Goal: Task Accomplishment & Management: Use online tool/utility

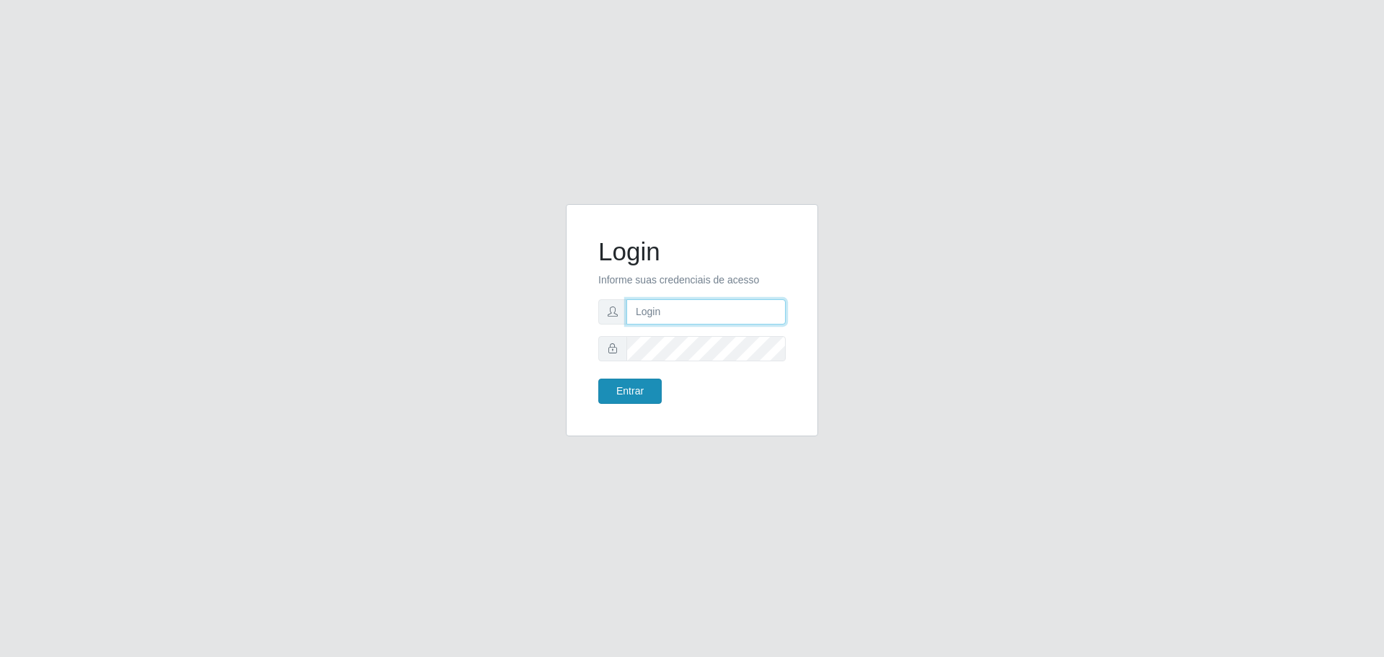
type input "[EMAIL_ADDRESS][DOMAIN_NAME]"
click at [634, 385] on button "Entrar" at bounding box center [629, 390] width 63 height 25
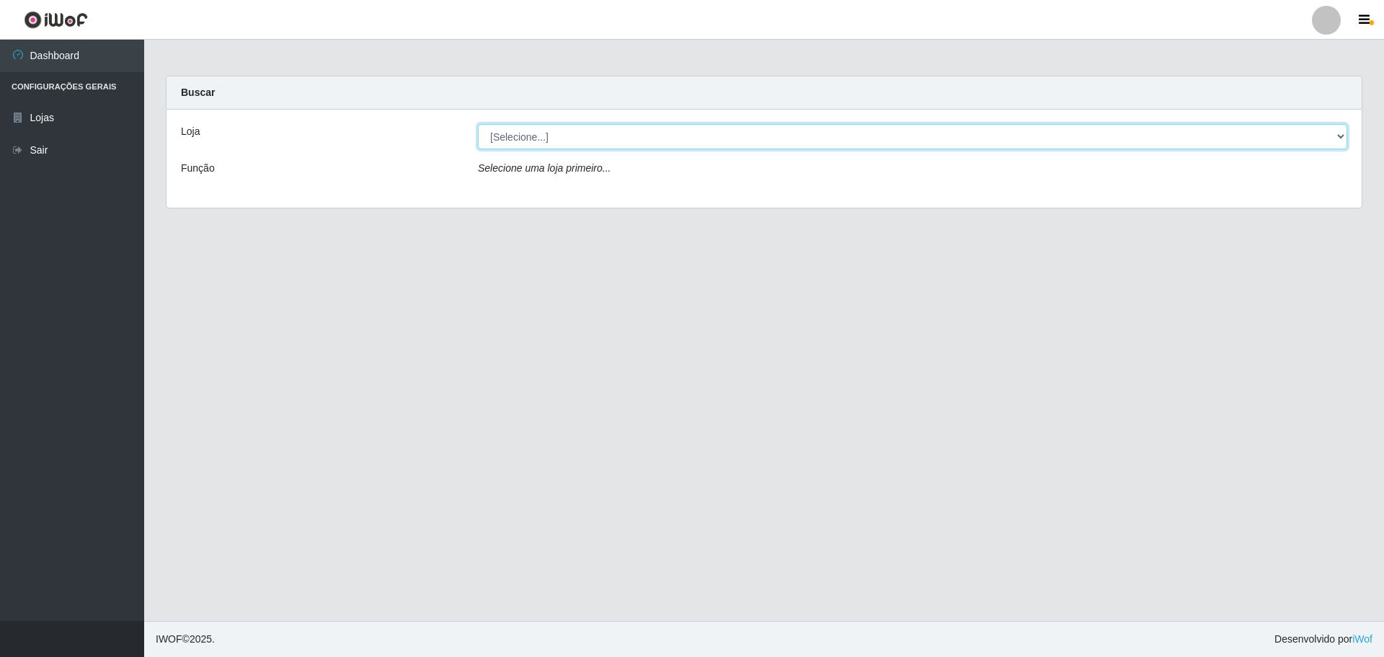
click at [544, 138] on select "[Selecione...] [GEOGRAPHIC_DATA] - [GEOGRAPHIC_DATA][DATE]" at bounding box center [912, 136] width 869 height 25
select select "527"
click at [478, 124] on select "[Selecione...] [GEOGRAPHIC_DATA] - [GEOGRAPHIC_DATA][DATE]" at bounding box center [912, 136] width 869 height 25
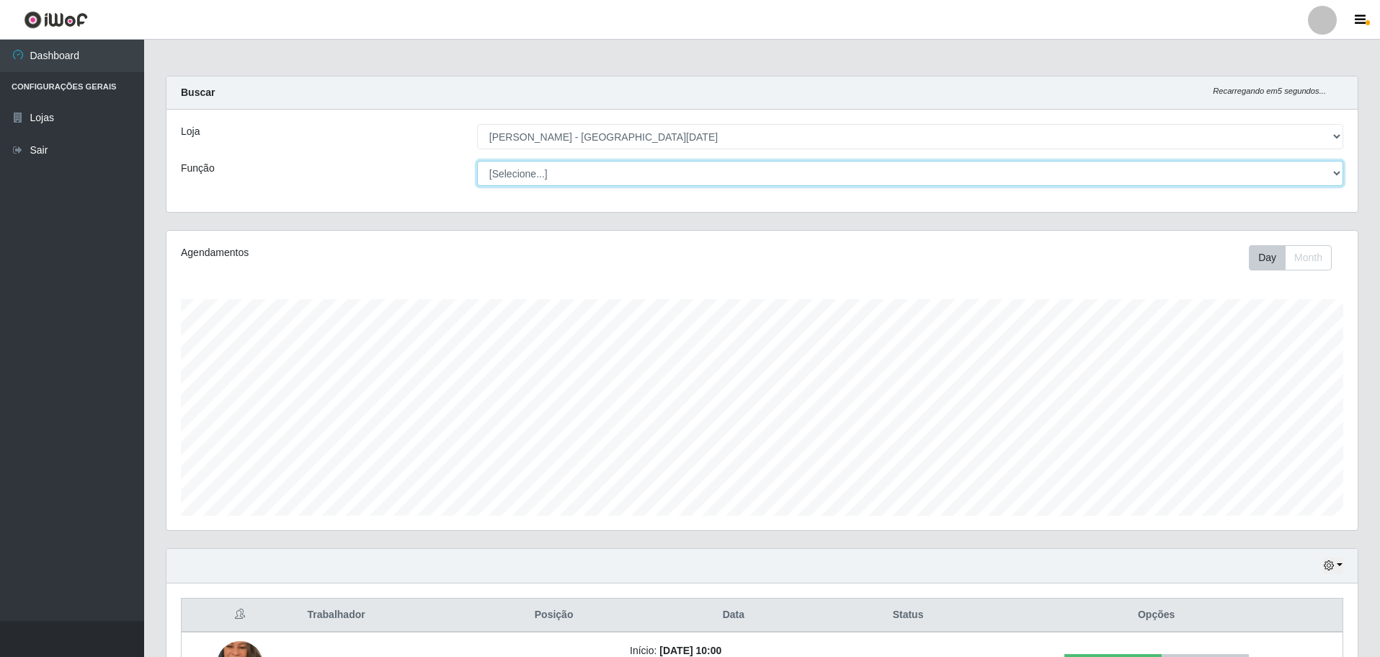
click at [533, 173] on select "[Selecione...] Embalador Embalador + Embalador ++ Repositor Repositor + Reposit…" at bounding box center [910, 173] width 866 height 25
click at [477, 161] on select "[Selecione...] Embalador Embalador + Embalador ++ Repositor Repositor + Reposit…" at bounding box center [910, 173] width 866 height 25
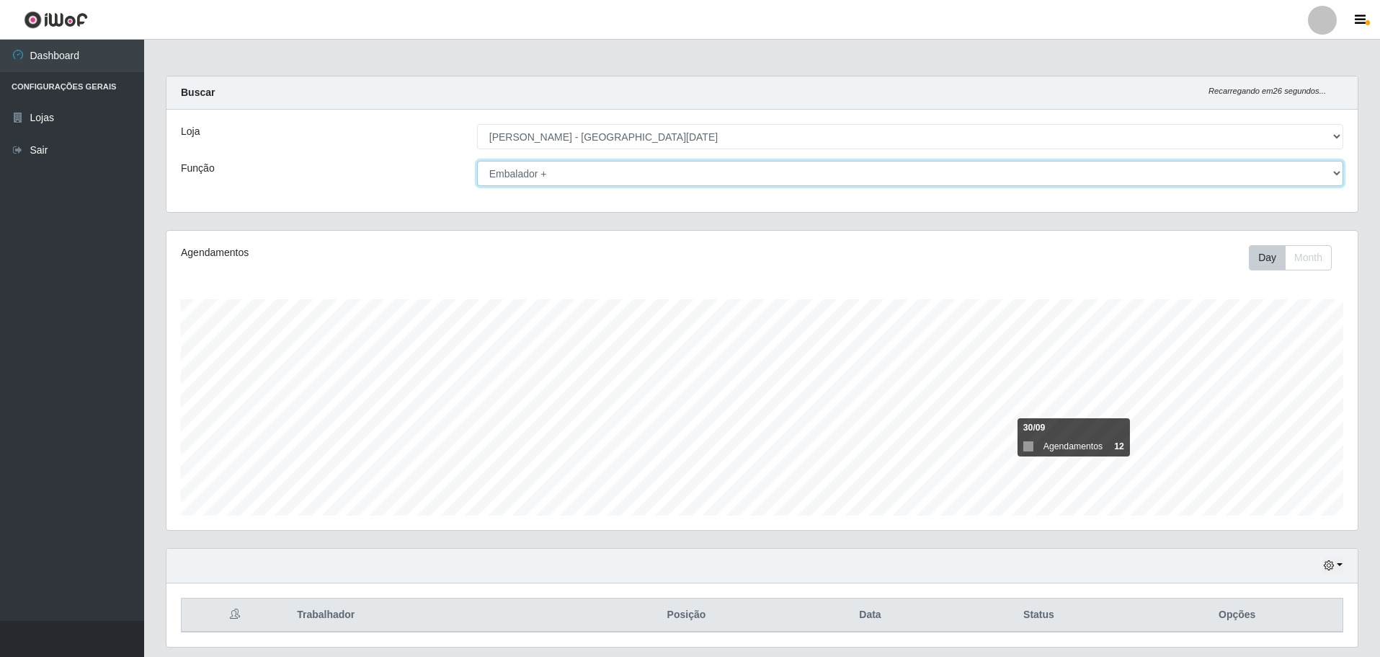
scroll to position [44, 0]
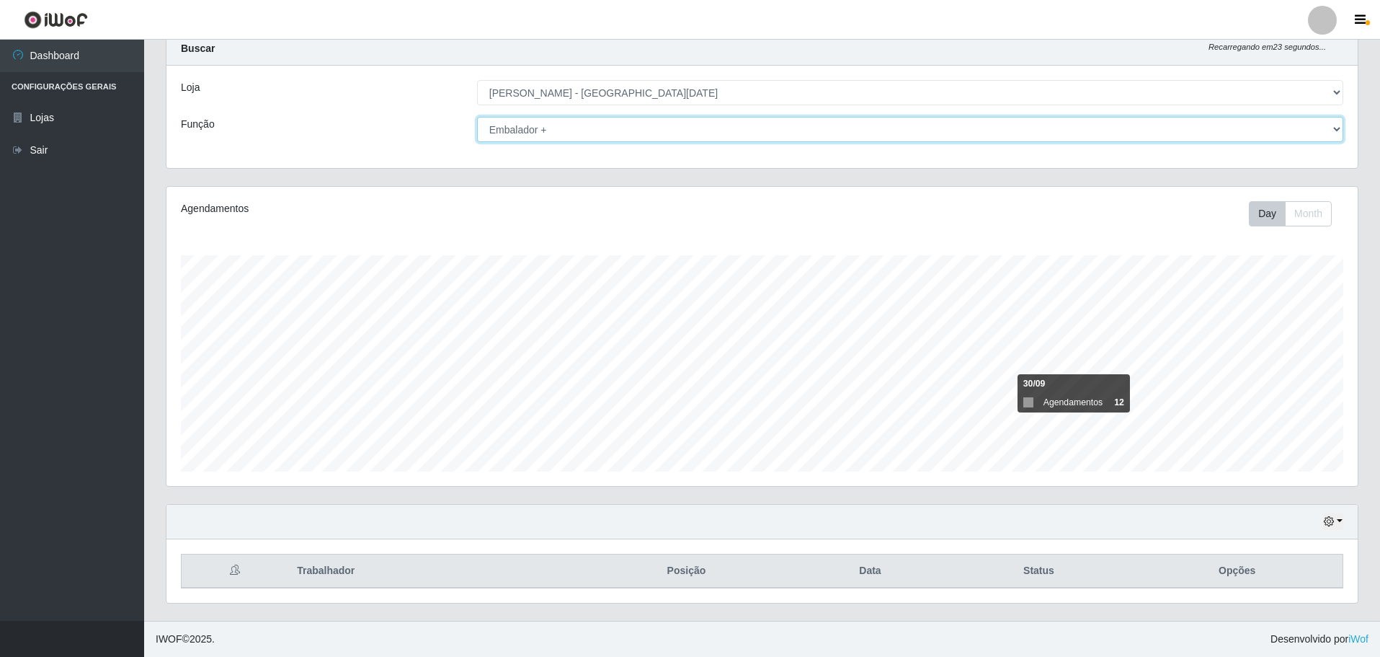
click at [1339, 128] on select "[Selecione...] Embalador Embalador + Embalador ++ Repositor Repositor + Reposit…" at bounding box center [910, 129] width 866 height 25
click at [477, 117] on select "[Selecione...] Embalador Embalador + Embalador ++ Repositor Repositor + Reposit…" at bounding box center [910, 129] width 866 height 25
click at [1336, 128] on select "[Selecione...] Embalador Embalador + Embalador ++ Repositor Repositor + Reposit…" at bounding box center [910, 129] width 866 height 25
select select "82"
click at [477, 117] on select "[Selecione...] Embalador Embalador + Embalador ++ Repositor Repositor + Reposit…" at bounding box center [910, 129] width 866 height 25
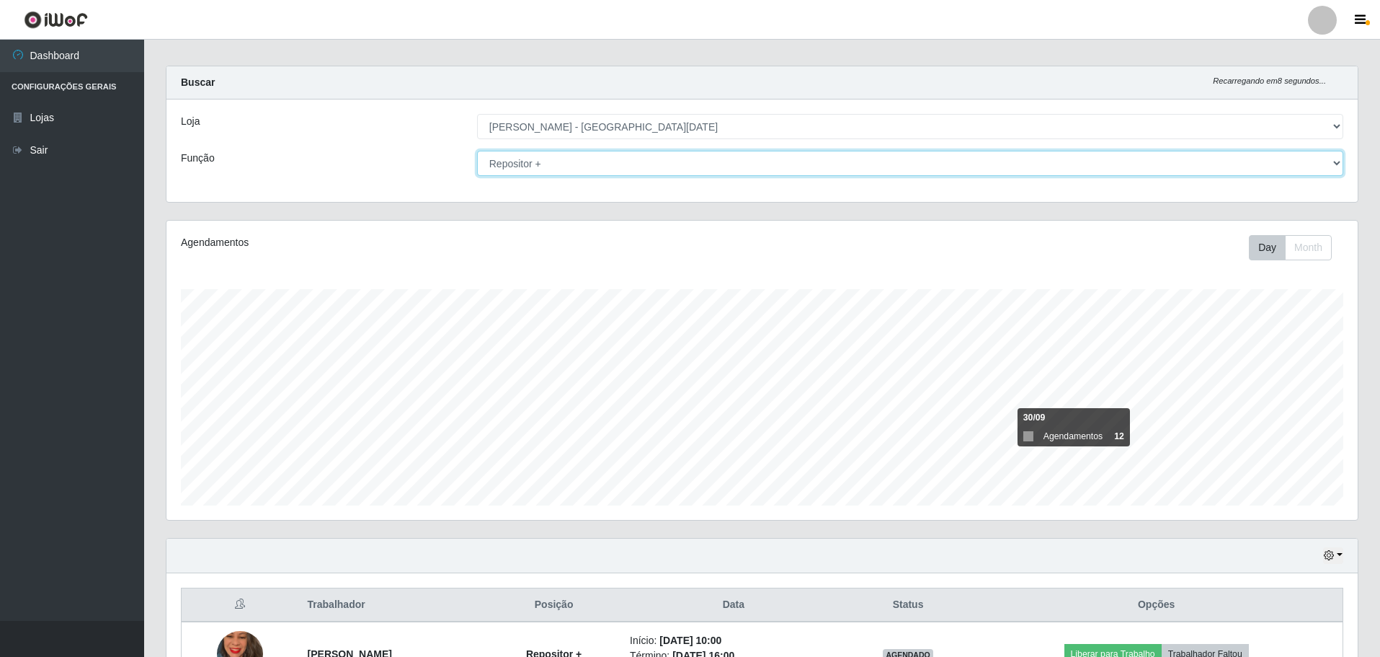
scroll to position [0, 0]
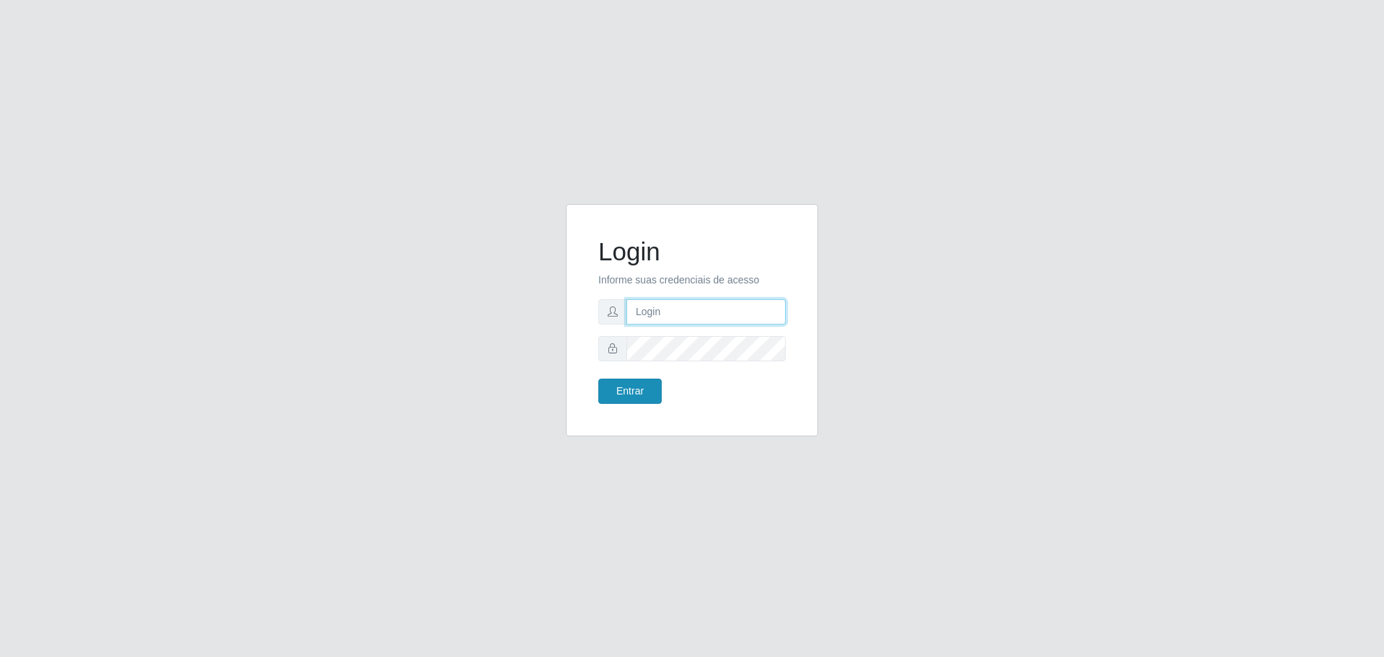
type input "[EMAIL_ADDRESS][DOMAIN_NAME]"
click at [637, 386] on button "Entrar" at bounding box center [629, 390] width 63 height 25
click at [642, 390] on button "Entrar" at bounding box center [629, 390] width 63 height 25
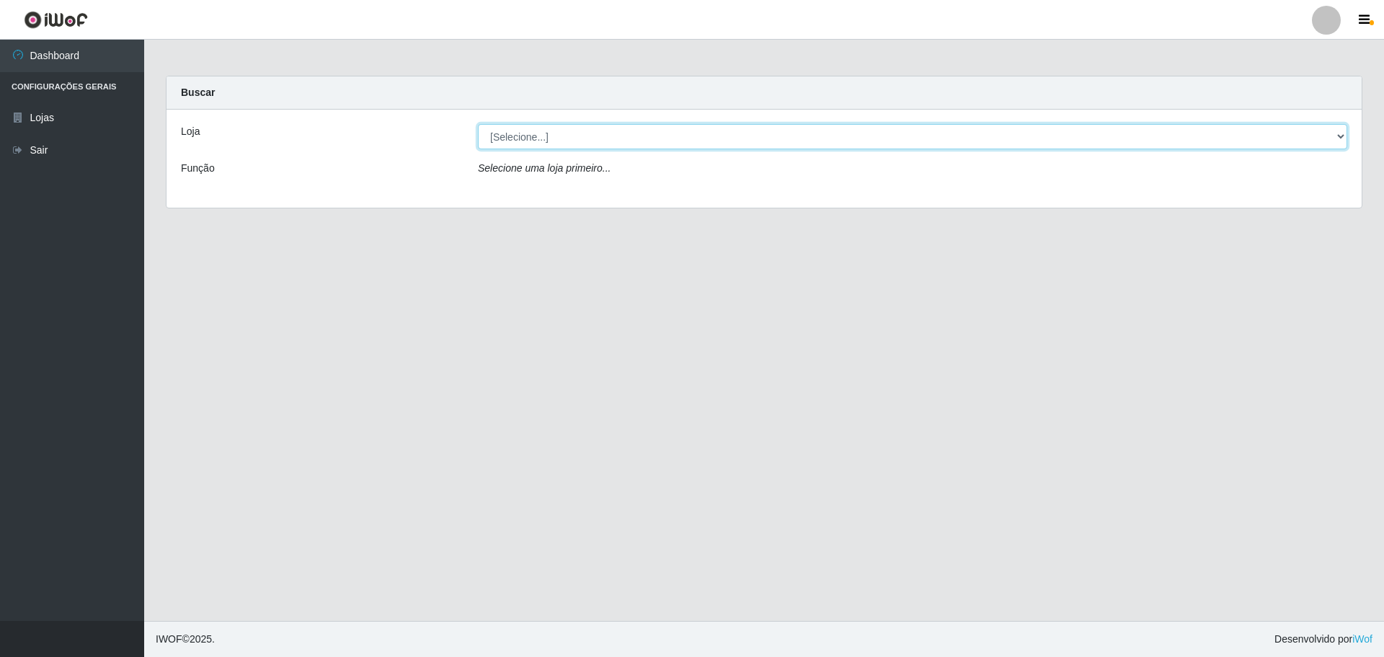
click at [526, 136] on select "[Selecione...] [GEOGRAPHIC_DATA] - [GEOGRAPHIC_DATA][DATE]" at bounding box center [912, 136] width 869 height 25
select select "527"
click at [478, 124] on select "[Selecione...] [GEOGRAPHIC_DATA] - [GEOGRAPHIC_DATA][DATE]" at bounding box center [912, 136] width 869 height 25
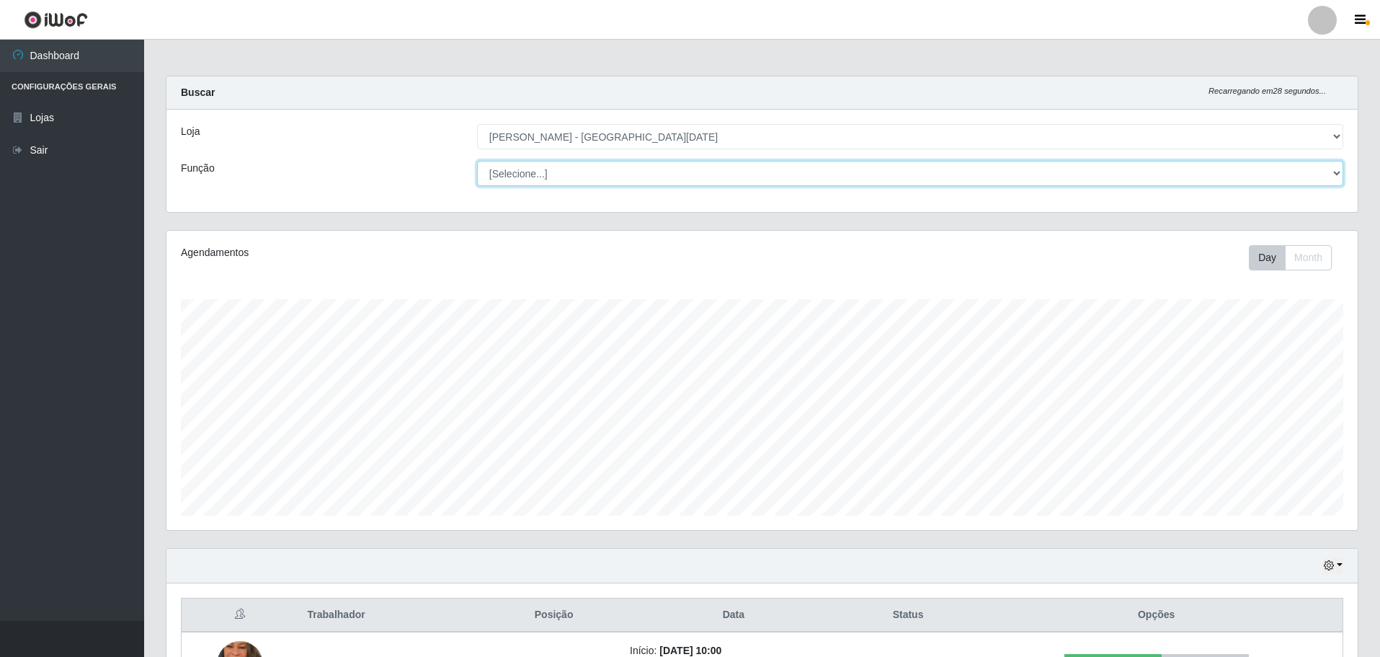
click at [848, 167] on select "[Selecione...] Embalador Embalador + Embalador ++ Repositor Repositor + Reposit…" at bounding box center [910, 173] width 866 height 25
click at [477, 161] on select "[Selecione...] Embalador Embalador + Embalador ++ Repositor Repositor + Reposit…" at bounding box center [910, 173] width 866 height 25
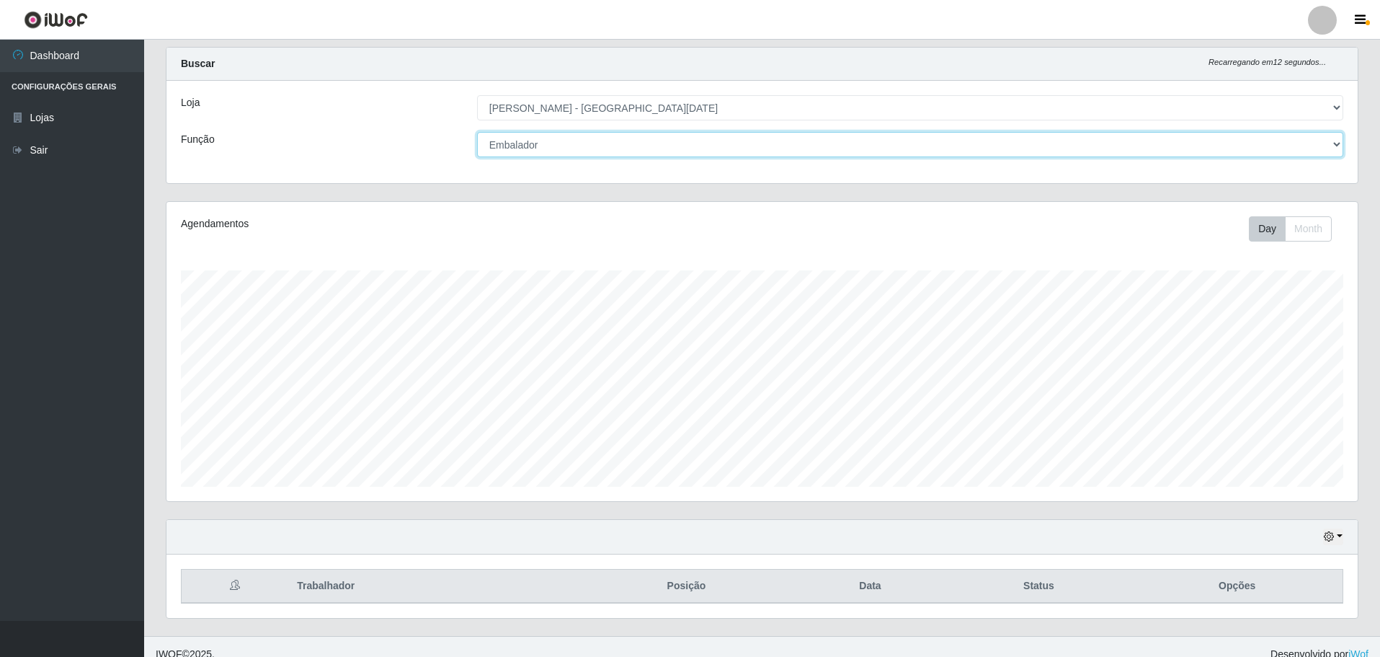
scroll to position [44, 0]
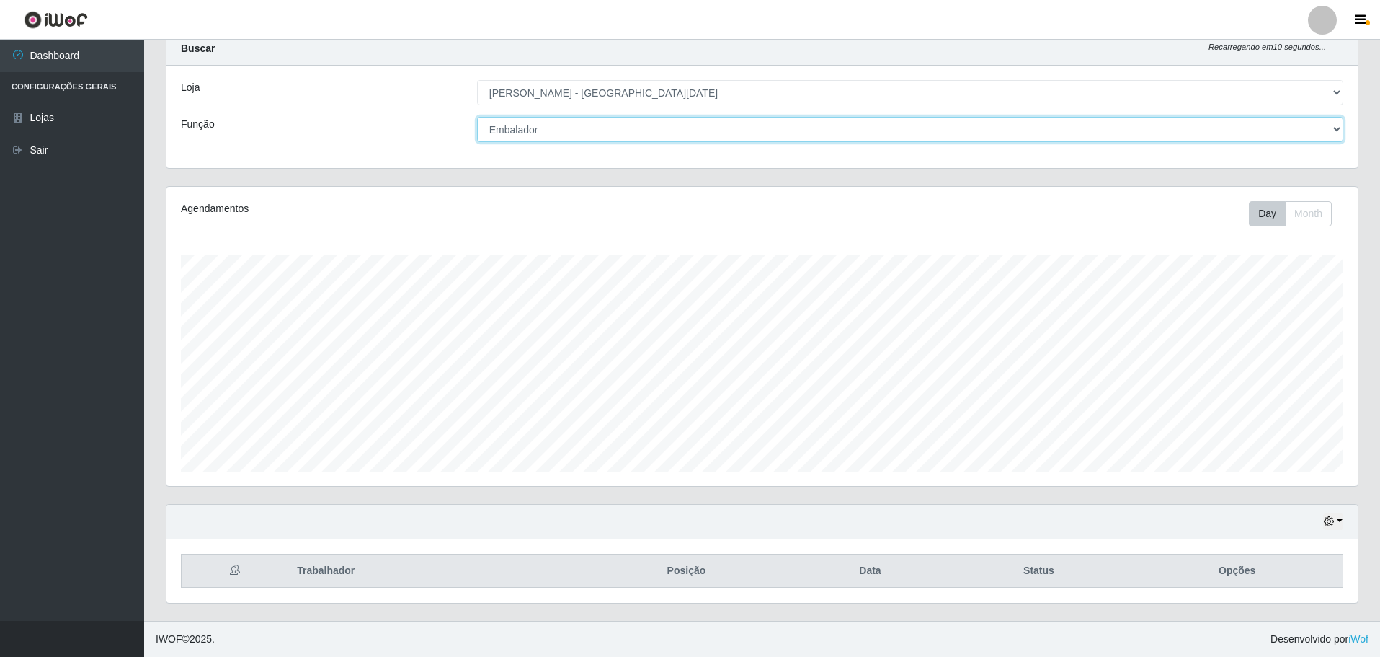
click at [878, 137] on select "[Selecione...] Embalador Embalador + Embalador ++ Repositor Repositor + Reposit…" at bounding box center [910, 129] width 866 height 25
click at [477, 117] on select "[Selecione...] Embalador Embalador + Embalador ++ Repositor Repositor + Reposit…" at bounding box center [910, 129] width 866 height 25
click at [1238, 126] on select "[Selecione...] Embalador Embalador + Embalador ++ Repositor Repositor + Reposit…" at bounding box center [910, 129] width 866 height 25
click at [477, 117] on select "[Selecione...] Embalador Embalador + Embalador ++ Repositor Repositor + Reposit…" at bounding box center [910, 129] width 866 height 25
click at [1028, 129] on select "[Selecione...] Embalador Embalador + Embalador ++ Repositor Repositor + Reposit…" at bounding box center [910, 129] width 866 height 25
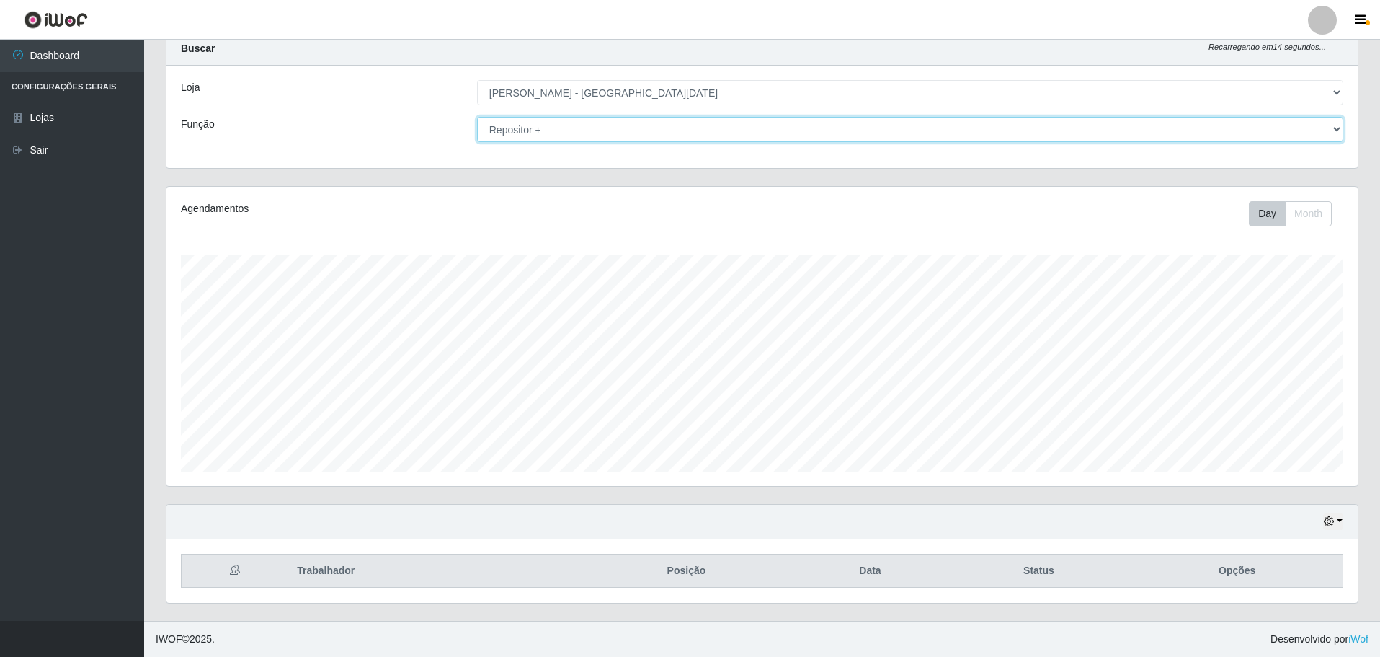
click at [477, 117] on select "[Selecione...] Embalador Embalador + Embalador ++ Repositor Repositor + Reposit…" at bounding box center [910, 129] width 866 height 25
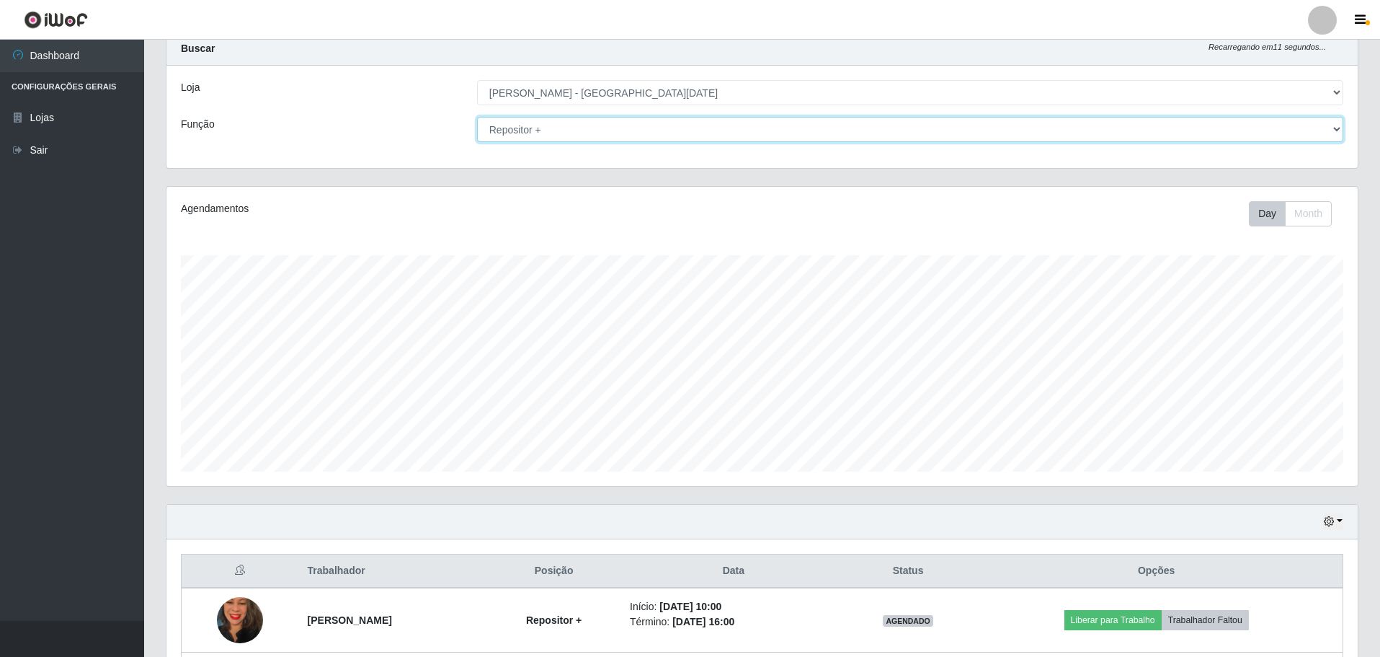
click at [652, 128] on select "[Selecione...] Embalador Embalador + Embalador ++ Repositor Repositor + Reposit…" at bounding box center [910, 129] width 866 height 25
click at [477, 117] on select "[Selecione...] Embalador Embalador + Embalador ++ Repositor Repositor + Reposit…" at bounding box center [910, 129] width 866 height 25
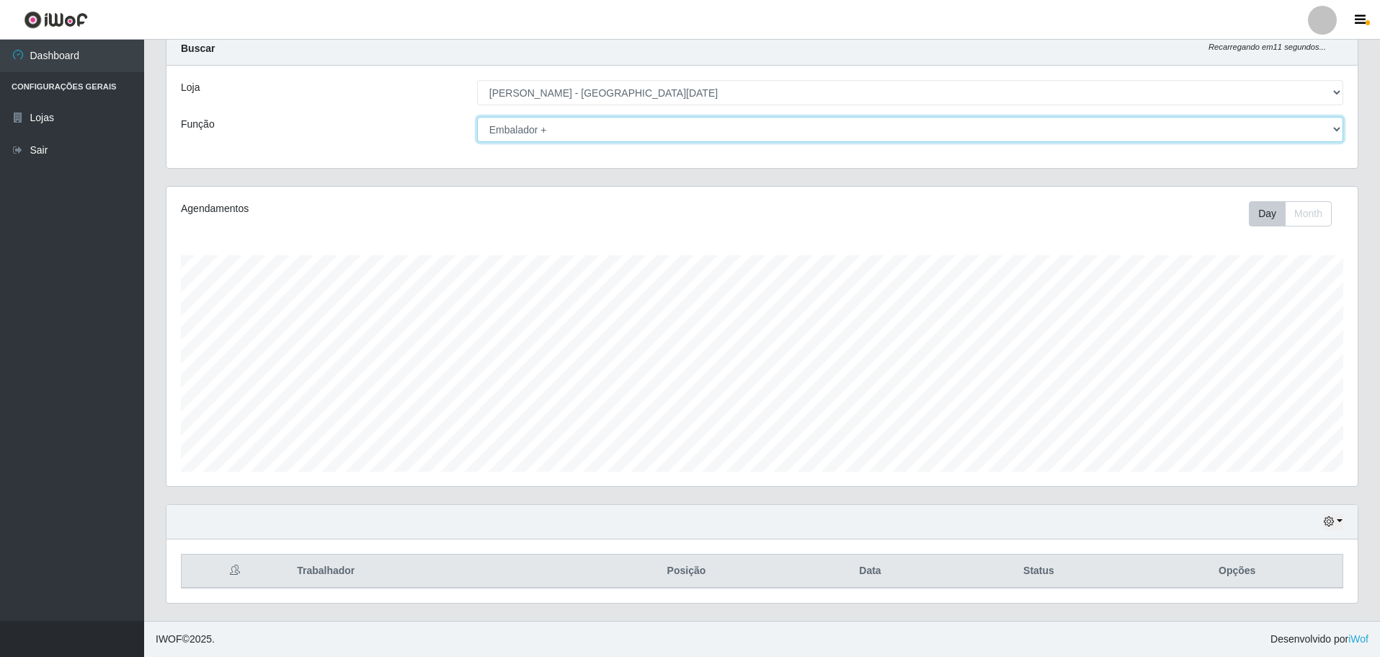
click at [555, 130] on select "[Selecione...] Embalador Embalador + Embalador ++ Repositor Repositor + Reposit…" at bounding box center [910, 129] width 866 height 25
click at [477, 117] on select "[Selecione...] Embalador Embalador + Embalador ++ Repositor Repositor + Reposit…" at bounding box center [910, 129] width 866 height 25
click at [558, 138] on select "[Selecione...] Embalador Embalador + Embalador ++ Repositor Repositor + Reposit…" at bounding box center [910, 129] width 866 height 25
click at [477, 117] on select "[Selecione...] Embalador Embalador + Embalador ++ Repositor Repositor + Reposit…" at bounding box center [910, 129] width 866 height 25
click at [605, 136] on select "[Selecione...] Embalador Embalador + Embalador ++ Repositor Repositor + Reposit…" at bounding box center [910, 129] width 866 height 25
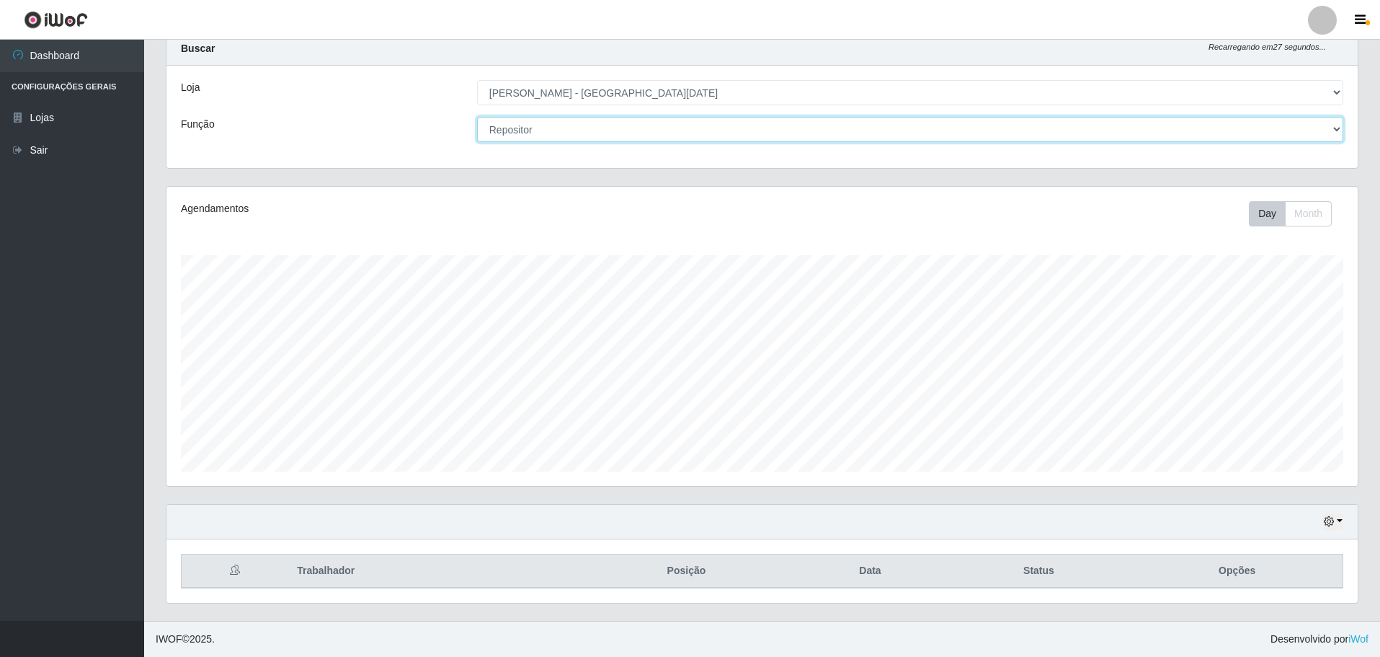
select select "82"
click at [477, 117] on select "[Selecione...] Embalador Embalador + Embalador ++ Repositor Repositor + Reposit…" at bounding box center [910, 129] width 866 height 25
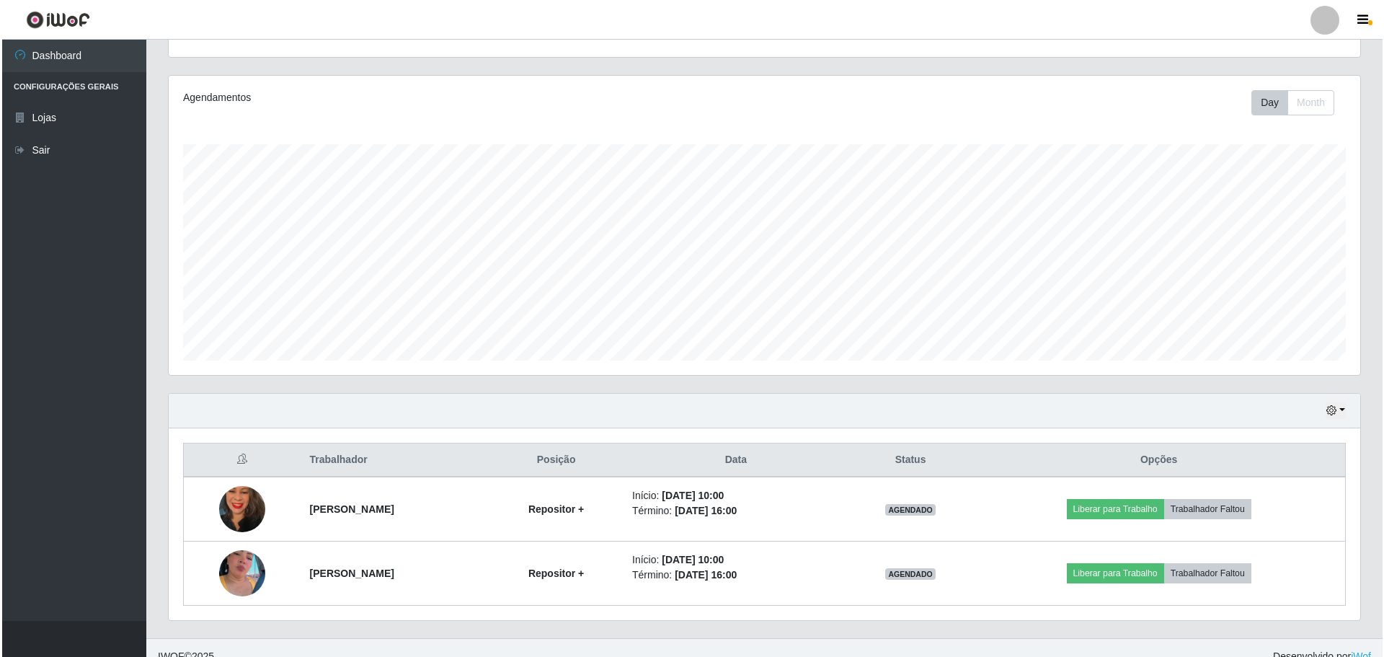
scroll to position [172, 0]
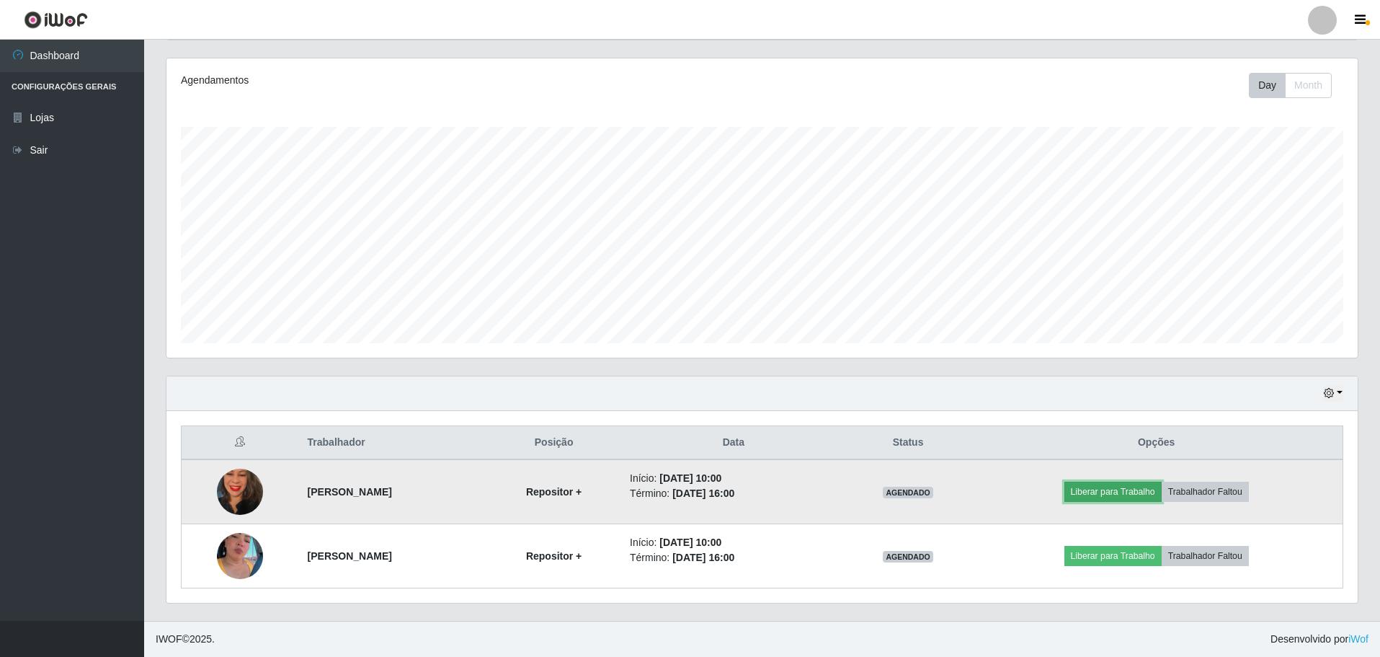
click at [1122, 490] on button "Liberar para Trabalho" at bounding box center [1113, 492] width 97 height 20
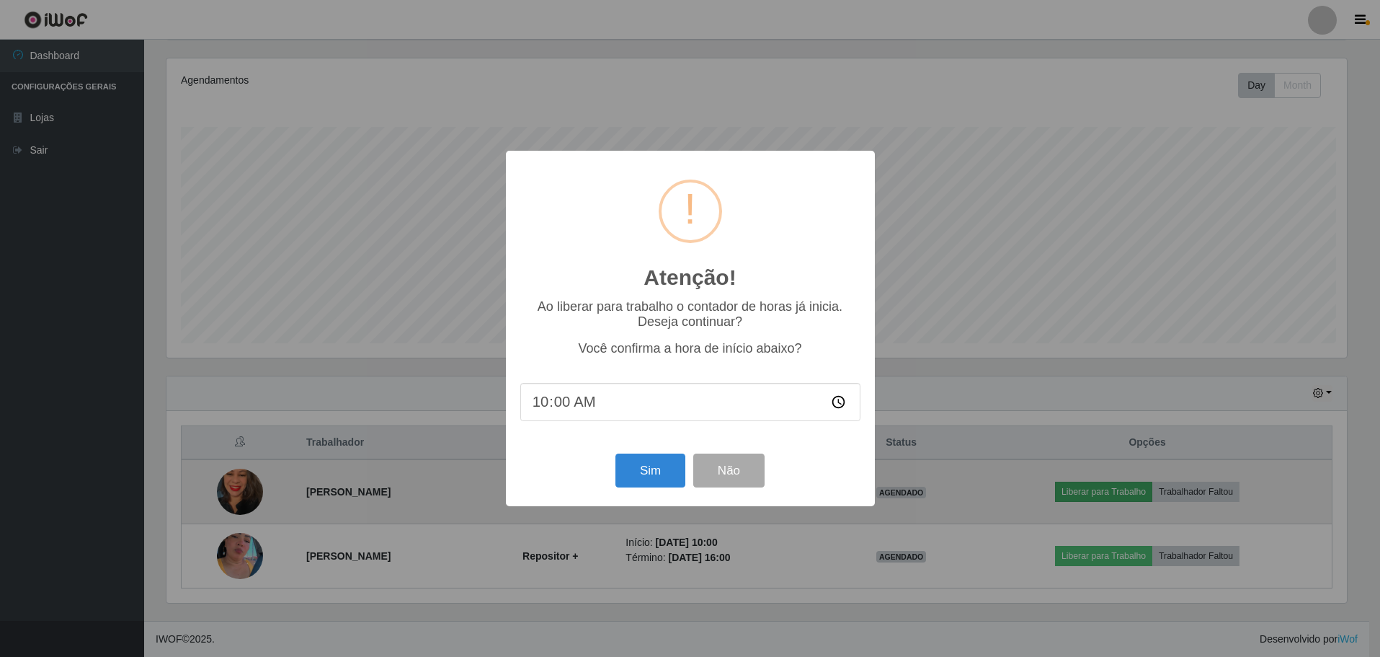
scroll to position [299, 1184]
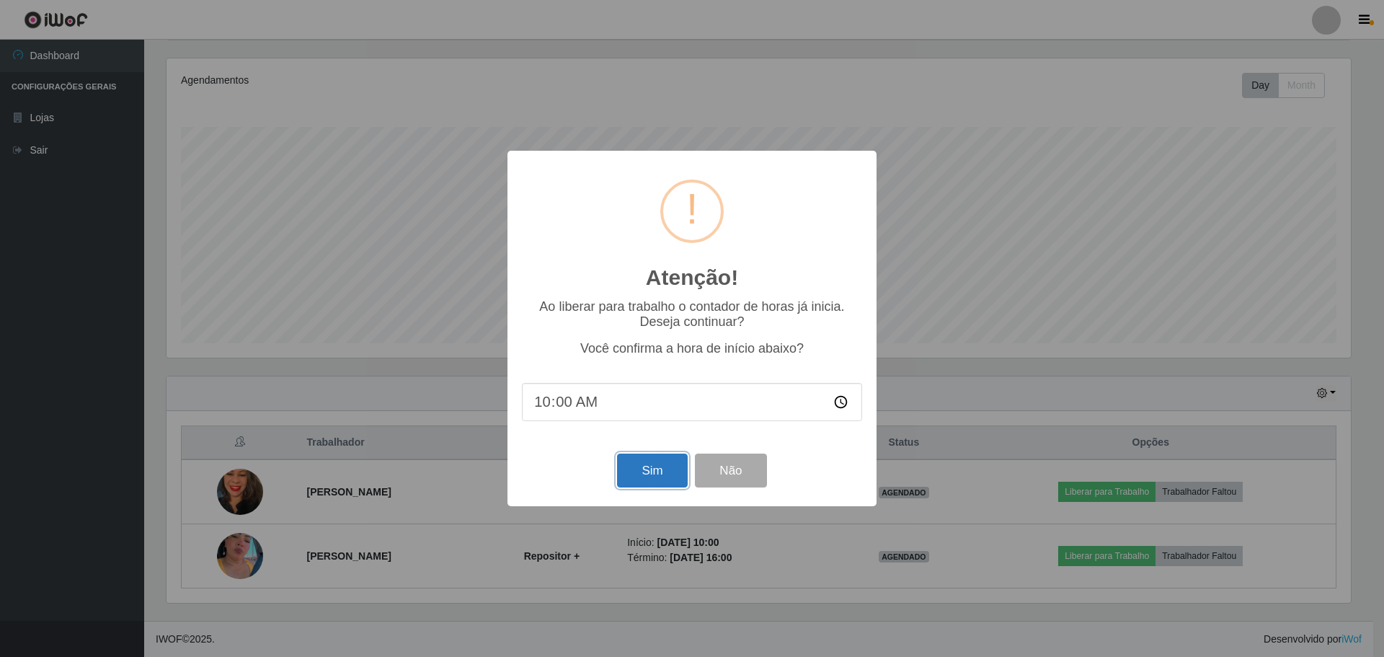
click at [657, 469] on button "Sim" at bounding box center [652, 470] width 70 height 34
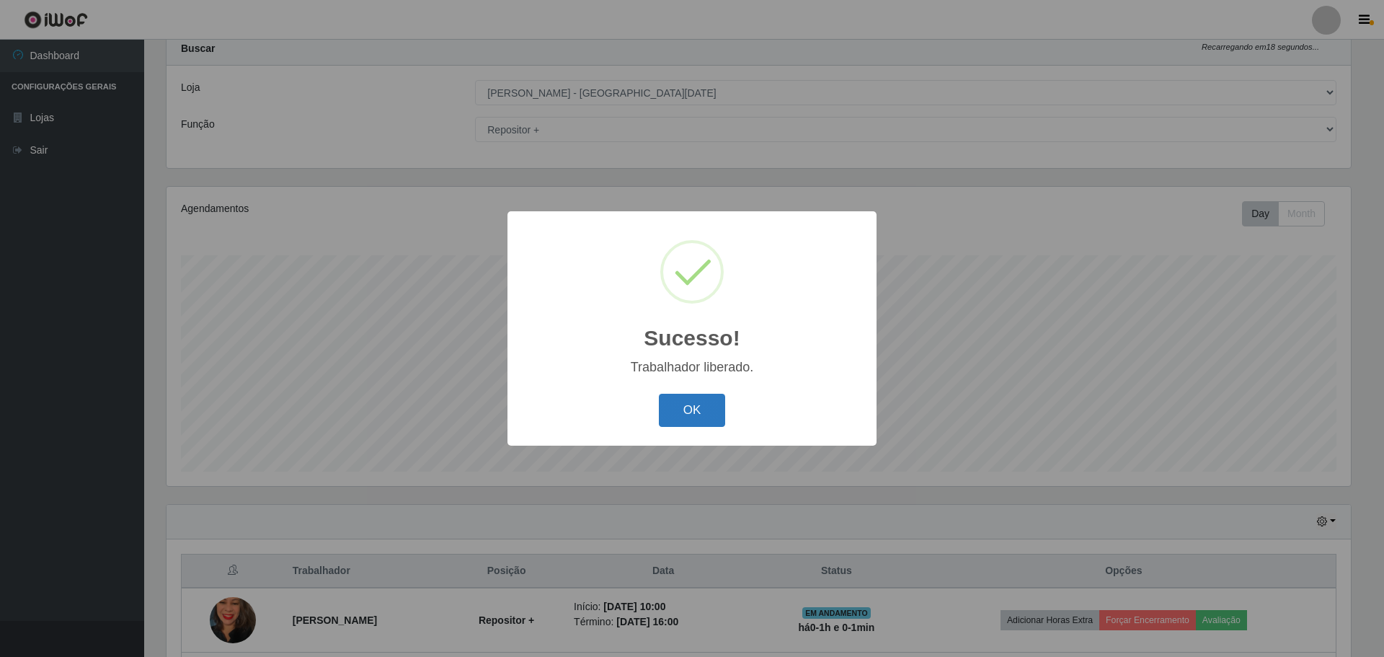
click at [691, 415] on button "OK" at bounding box center [692, 411] width 67 height 34
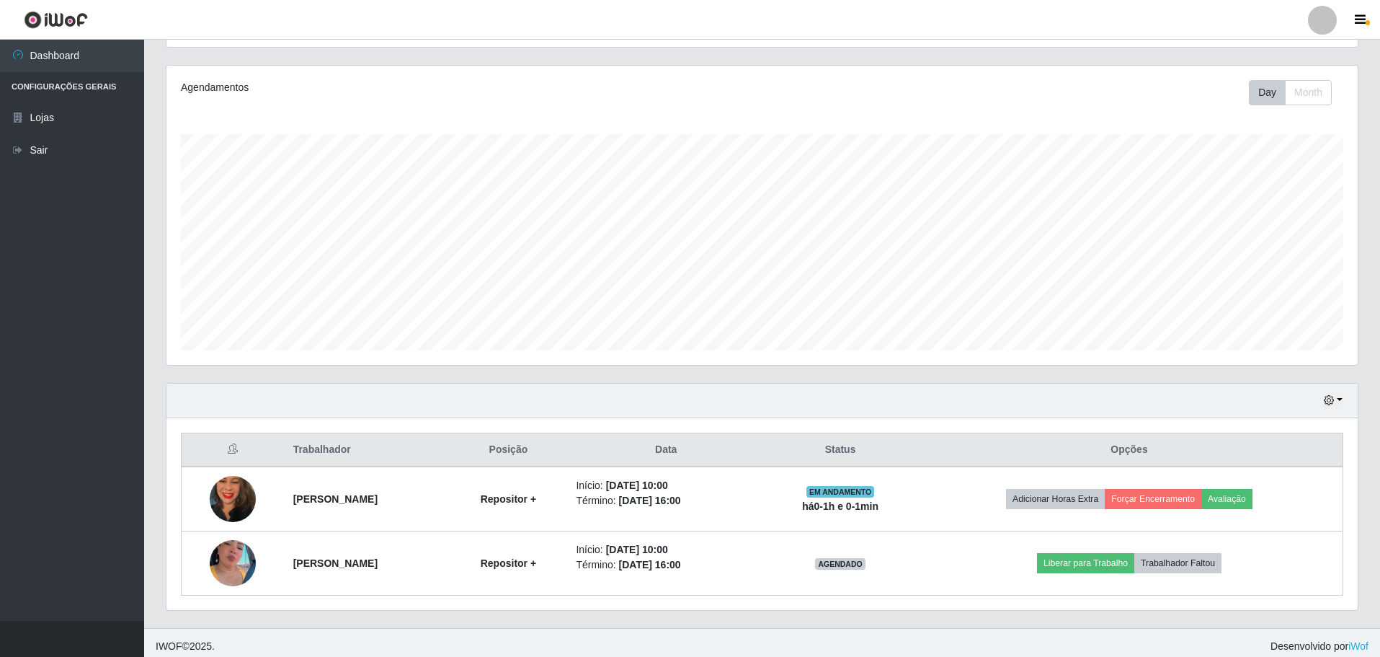
scroll to position [172, 0]
